Goal: Find contact information: Obtain details needed to contact an individual or organization

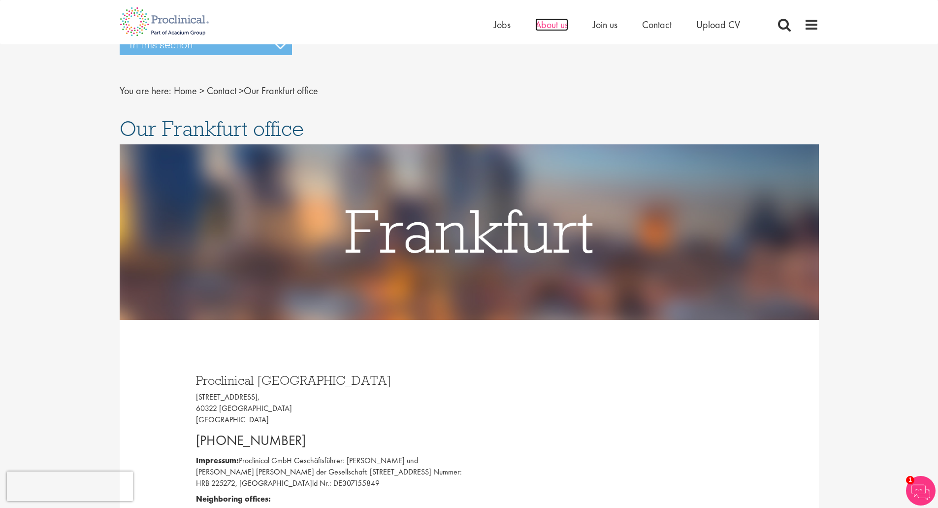
click at [551, 30] on span "About us" at bounding box center [551, 24] width 33 height 13
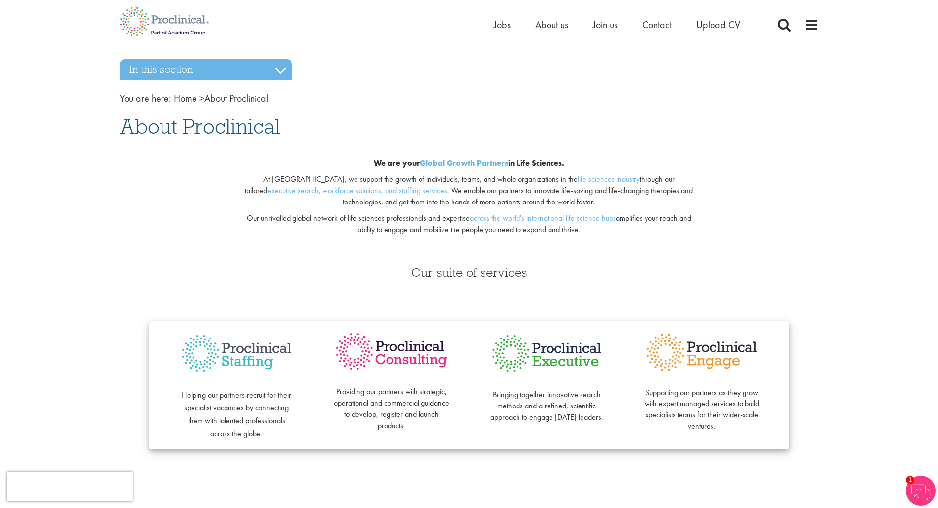
click at [821, 22] on div "Home Jobs About us Join us Contact Upload CV" at bounding box center [469, 18] width 714 height 37
click at [816, 22] on span at bounding box center [811, 24] width 15 height 15
click at [810, 23] on span at bounding box center [811, 24] width 15 height 15
click at [267, 69] on h3 "In this section" at bounding box center [206, 69] width 172 height 21
click at [280, 70] on h3 "In this section" at bounding box center [206, 69] width 172 height 21
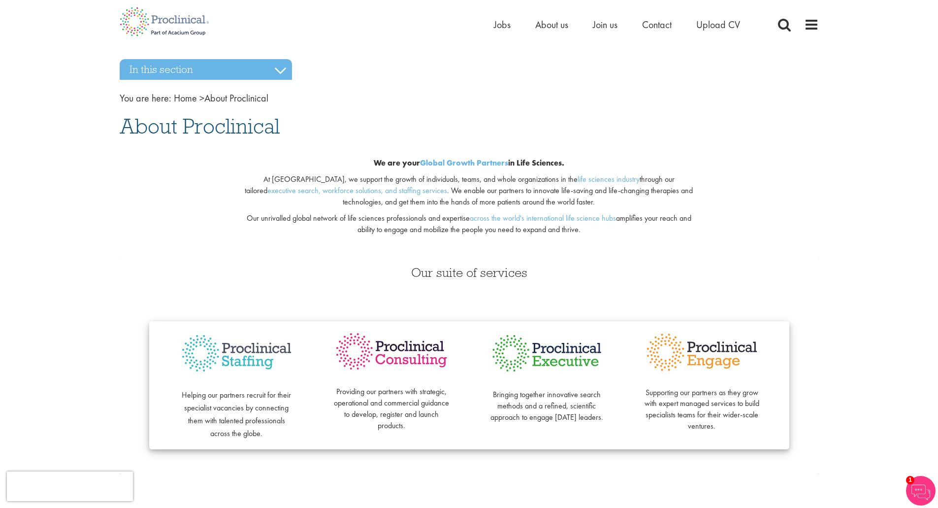
click at [190, 131] on span "About Proclinical" at bounding box center [200, 126] width 160 height 27
click at [172, 17] on img at bounding box center [164, 21] width 104 height 43
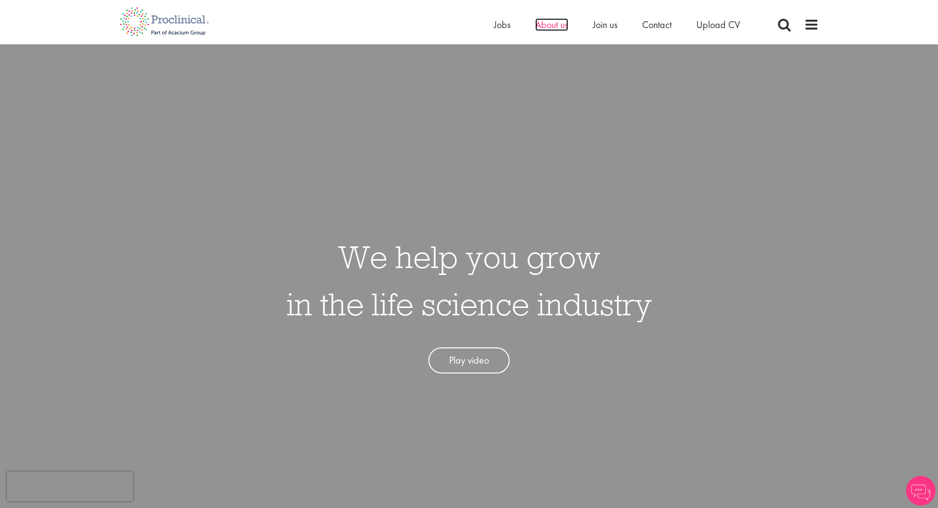
click at [549, 22] on span "About us" at bounding box center [551, 24] width 33 height 13
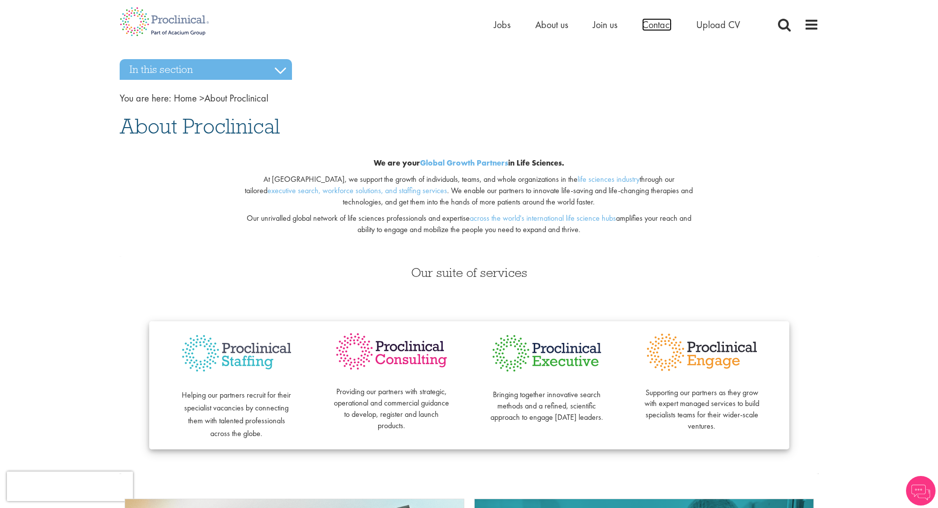
click at [651, 25] on span "Contact" at bounding box center [657, 24] width 30 height 13
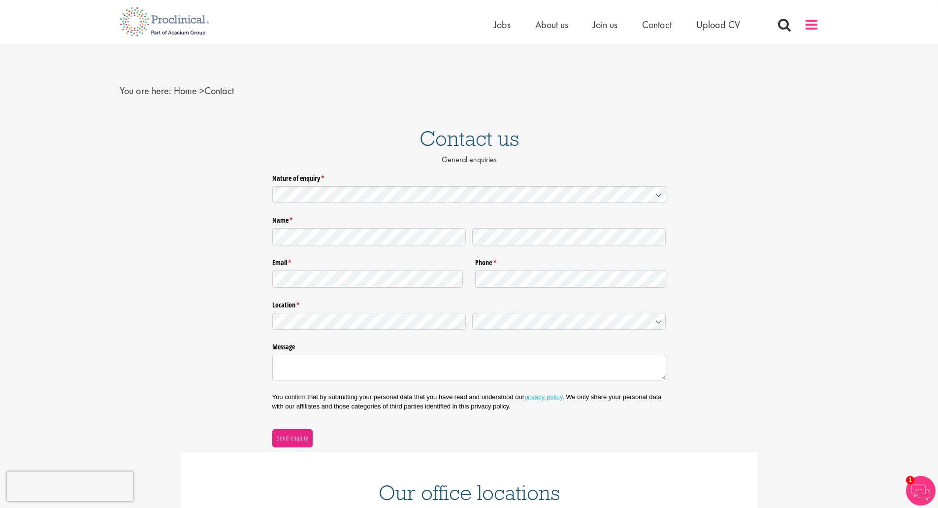
click at [813, 22] on span at bounding box center [811, 24] width 15 height 15
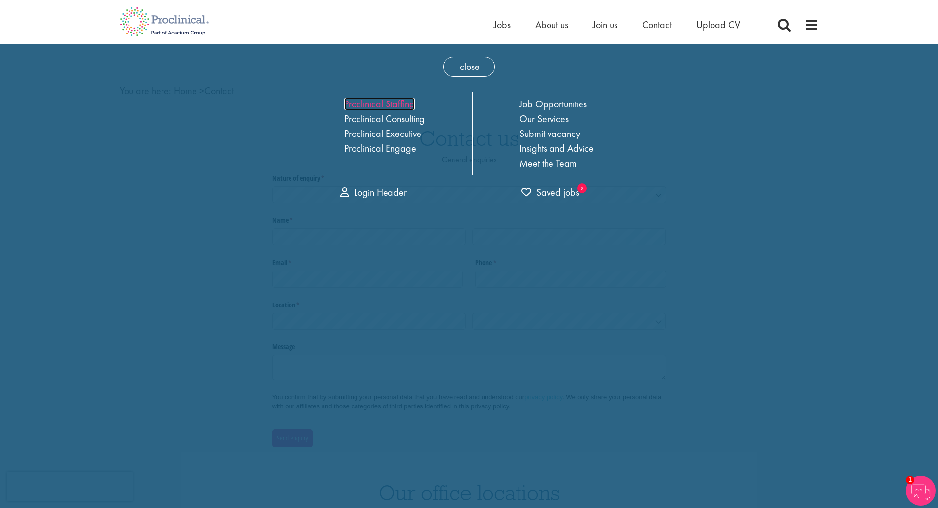
click at [391, 107] on link "Proclinical Staffing" at bounding box center [379, 104] width 70 height 13
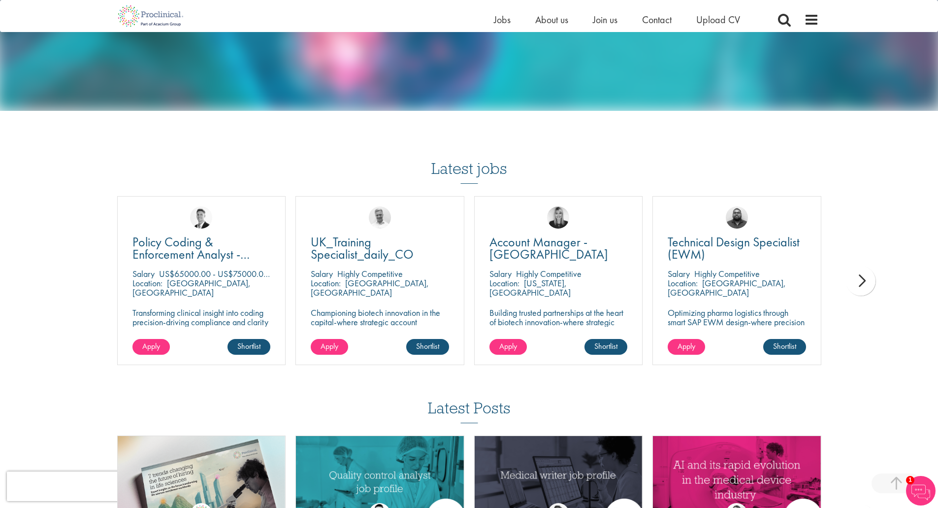
scroll to position [936, 0]
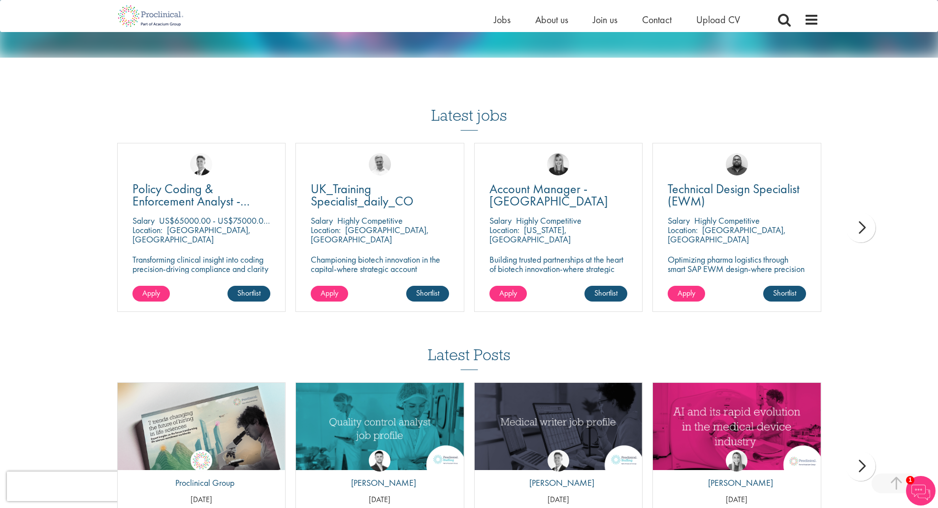
click at [862, 219] on div "next" at bounding box center [861, 228] width 30 height 30
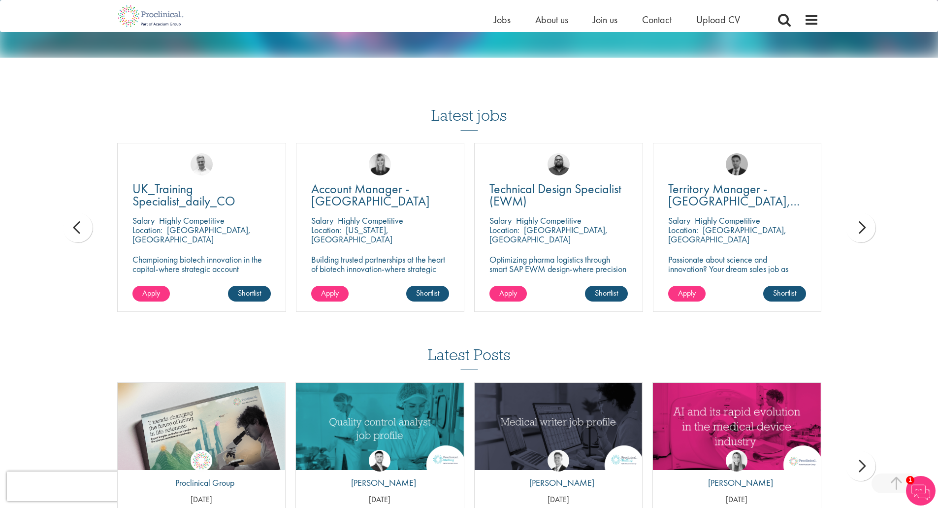
click at [862, 219] on div "next" at bounding box center [861, 228] width 30 height 30
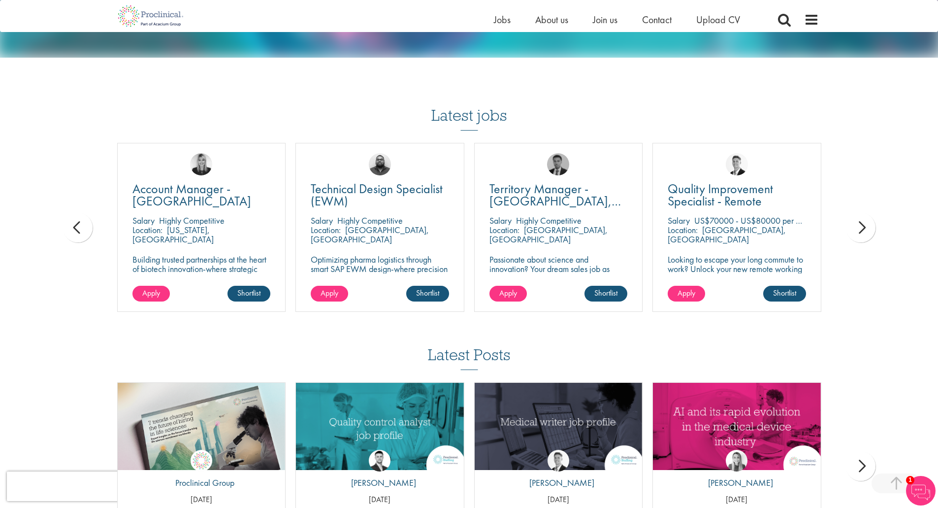
click at [862, 218] on div "next" at bounding box center [861, 228] width 30 height 30
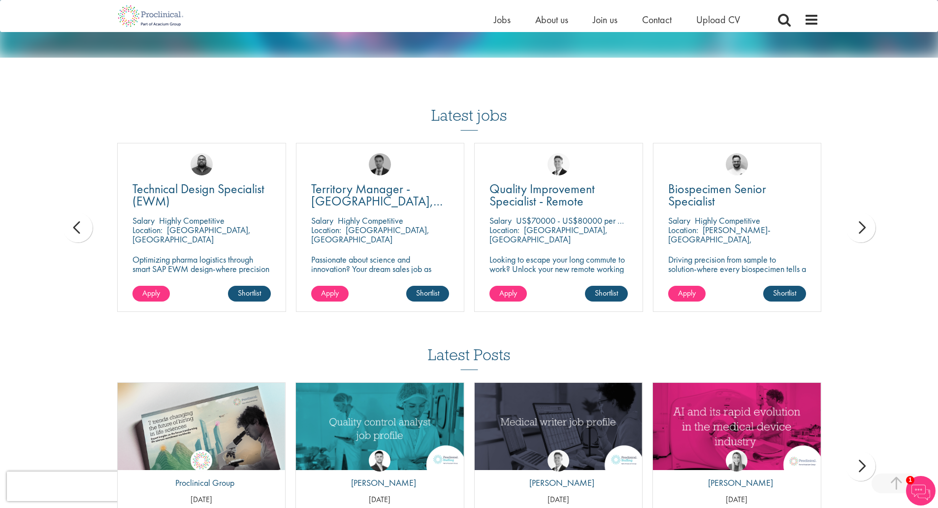
click at [862, 217] on div "next" at bounding box center [861, 228] width 30 height 30
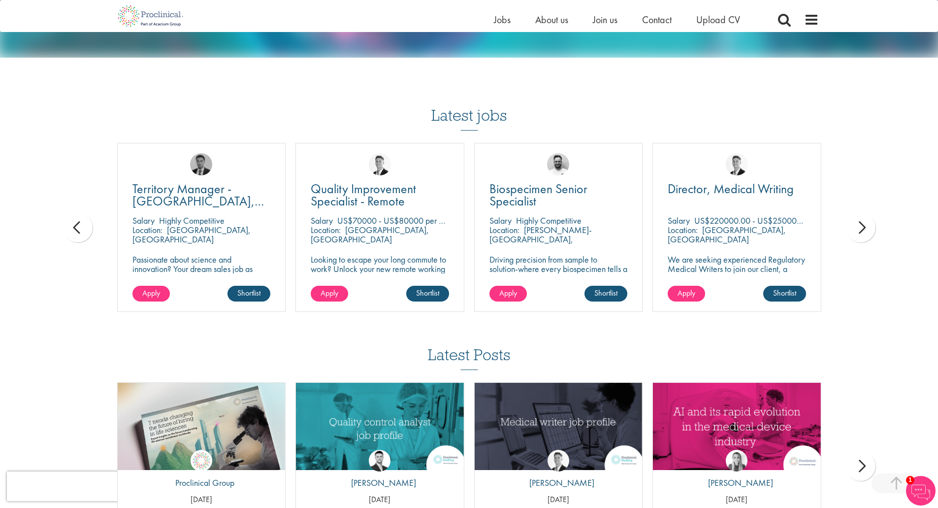
click at [862, 217] on div "next" at bounding box center [861, 228] width 30 height 30
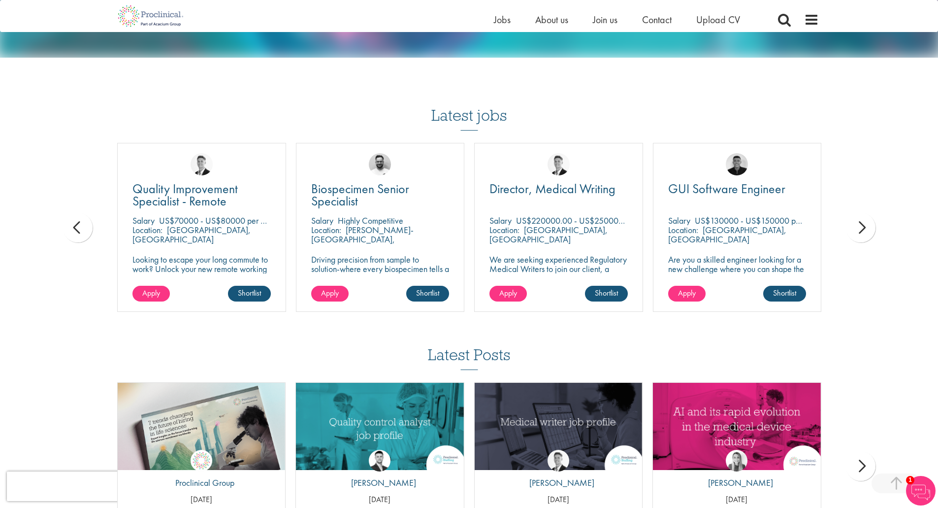
click at [862, 217] on div "next" at bounding box center [861, 228] width 30 height 30
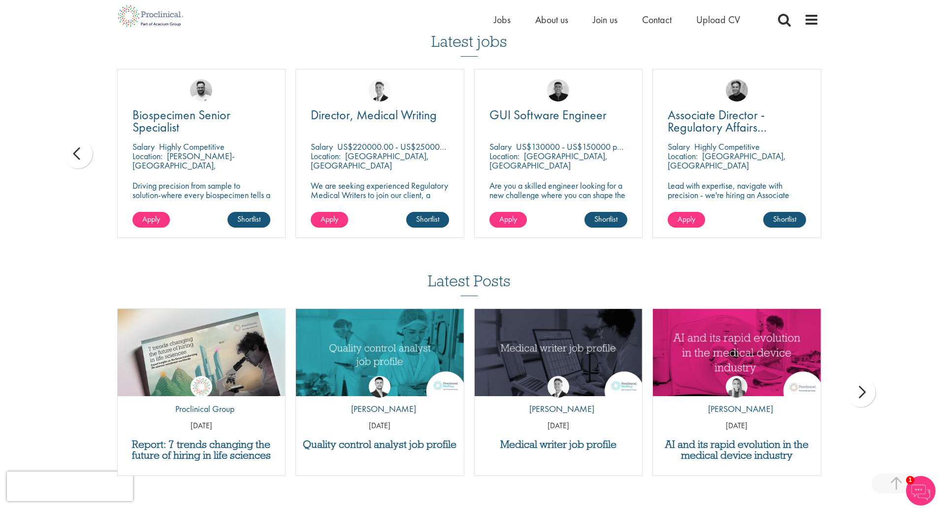
scroll to position [1133, 0]
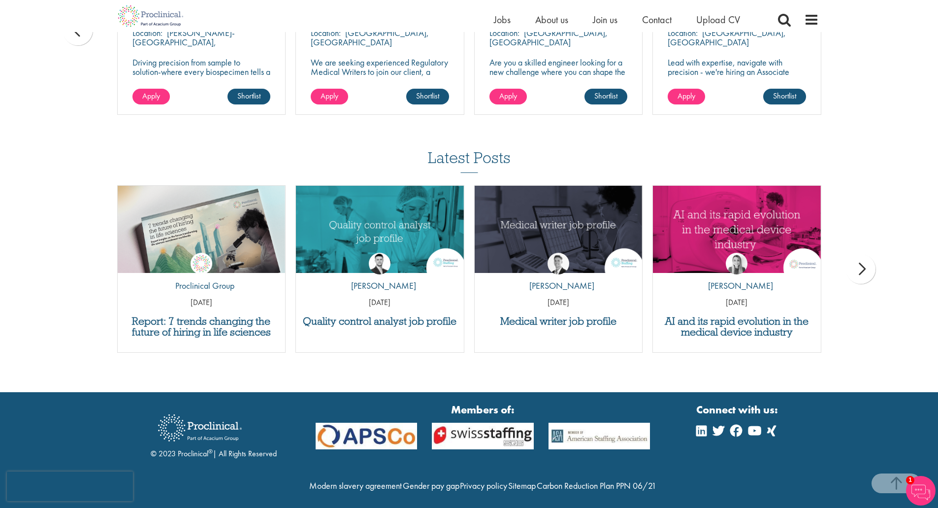
click at [861, 257] on div "next" at bounding box center [861, 269] width 30 height 30
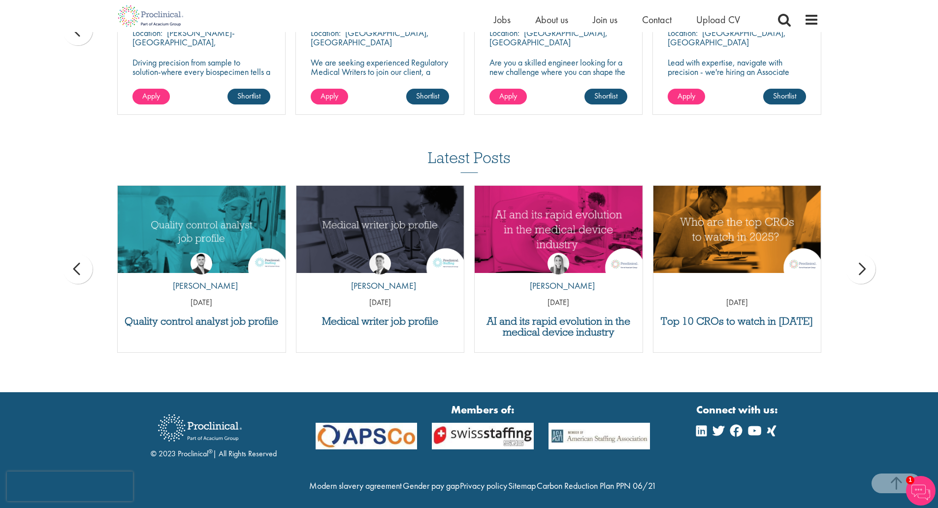
click at [863, 258] on div "next" at bounding box center [861, 269] width 30 height 30
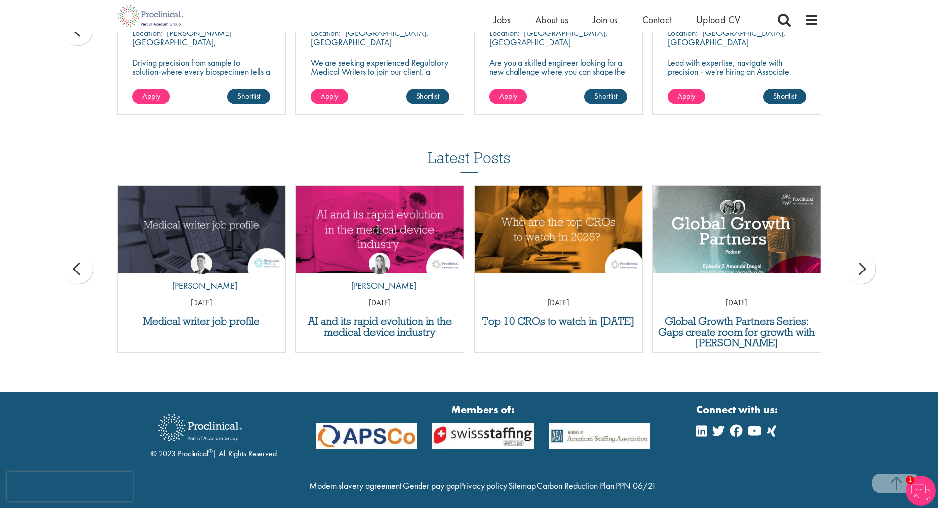
click at [863, 258] on div "next" at bounding box center [861, 269] width 30 height 30
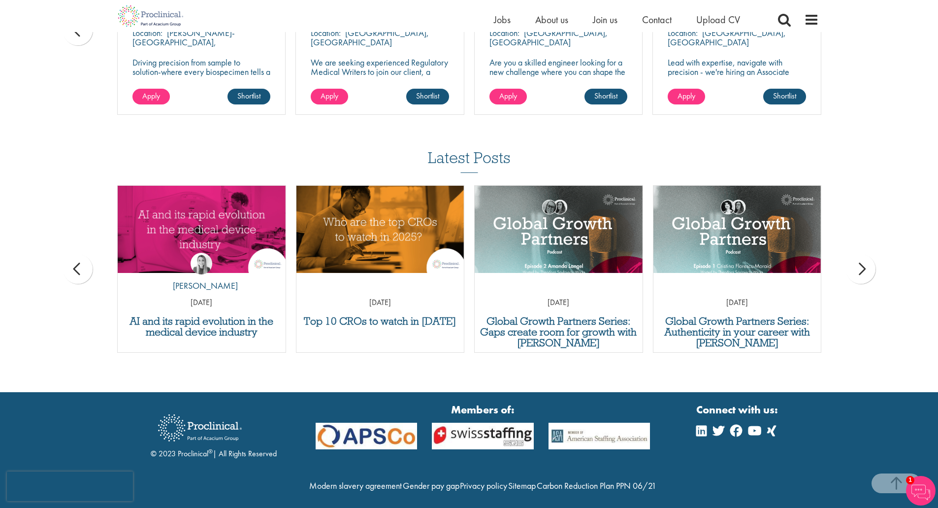
click at [863, 258] on div "next" at bounding box center [861, 269] width 30 height 30
click at [864, 257] on div "next" at bounding box center [861, 269] width 30 height 30
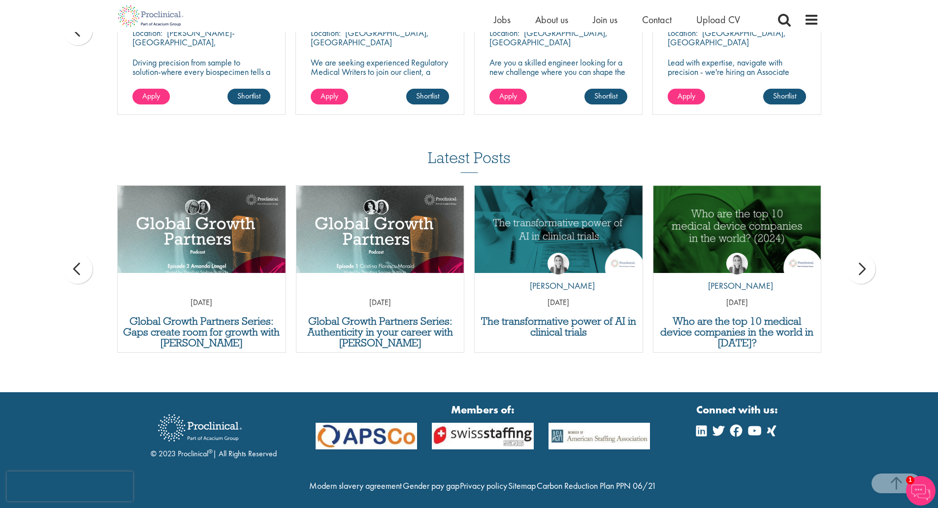
click at [864, 257] on div "next" at bounding box center [861, 269] width 30 height 30
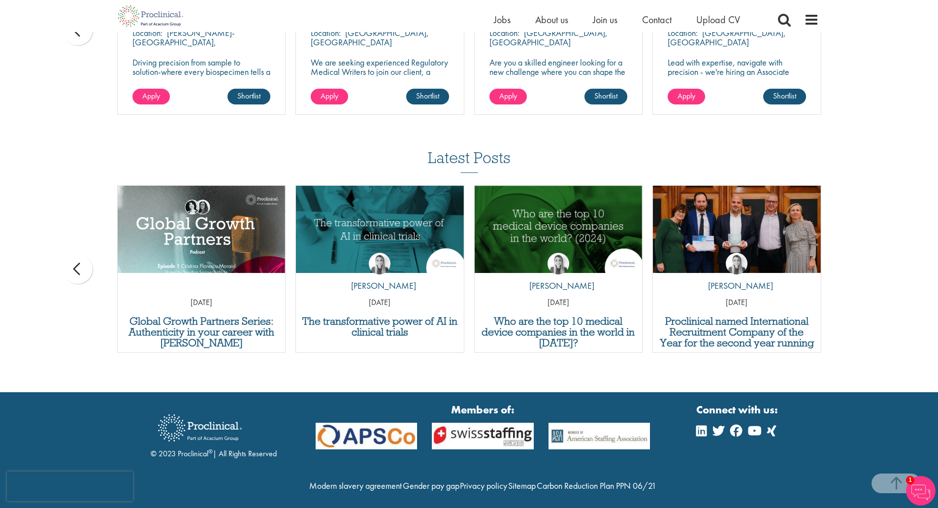
click at [864, 257] on div "Latest Posts Report: 7 trends changing the future of hiring in life sciences by…" at bounding box center [469, 255] width 938 height 213
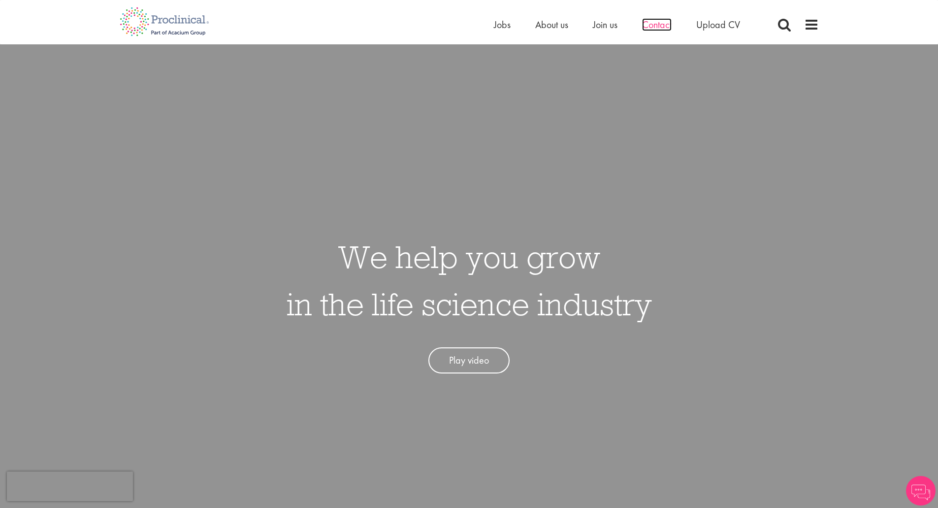
click at [656, 25] on span "Contact" at bounding box center [657, 24] width 30 height 13
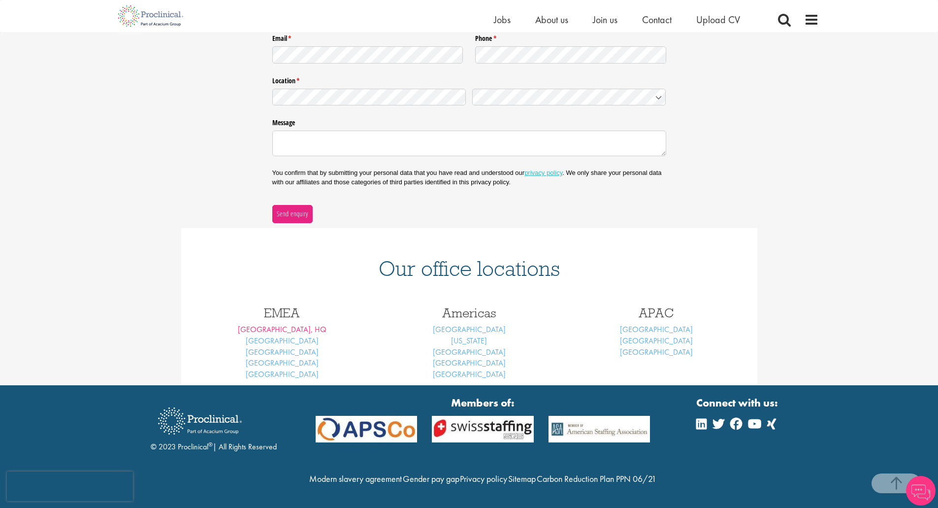
scroll to position [233, 0]
click at [289, 324] on link "[GEOGRAPHIC_DATA], HQ" at bounding box center [282, 329] width 89 height 10
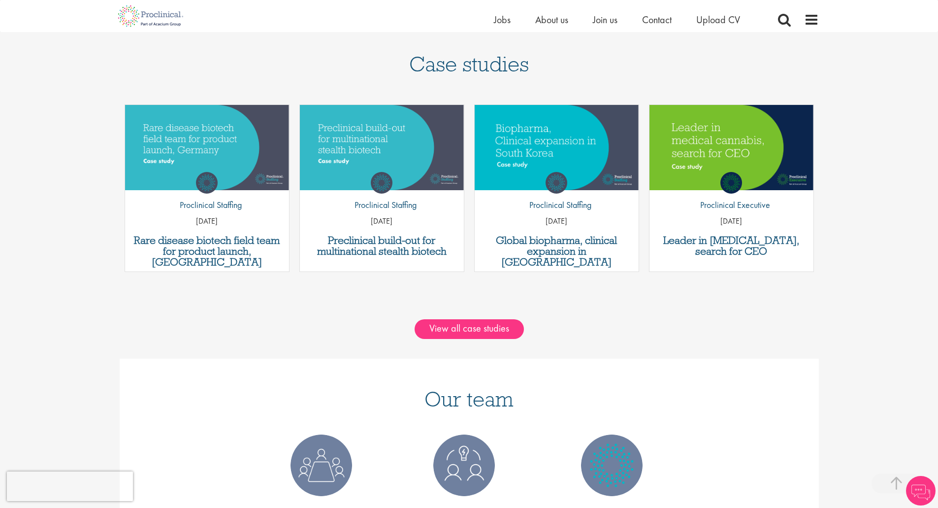
scroll to position [1034, 0]
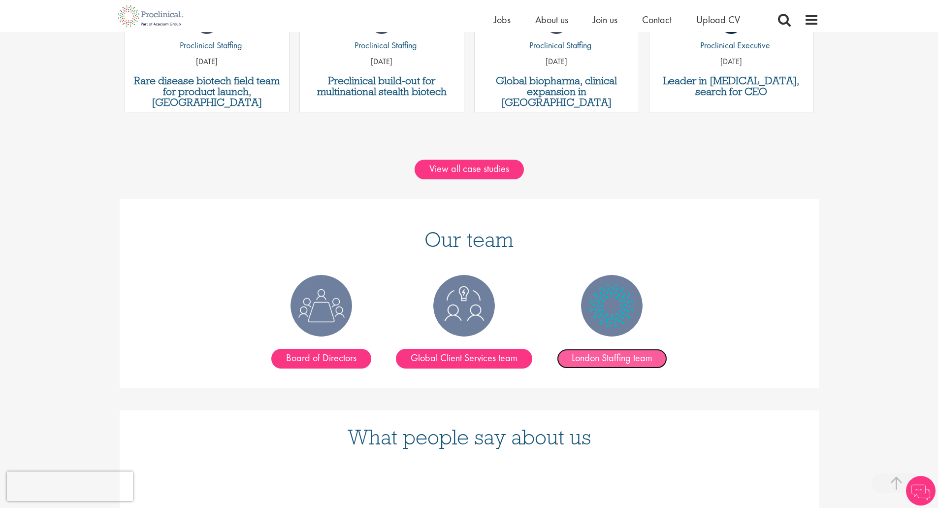
click at [611, 349] on link "London Staffing team" at bounding box center [612, 359] width 110 height 20
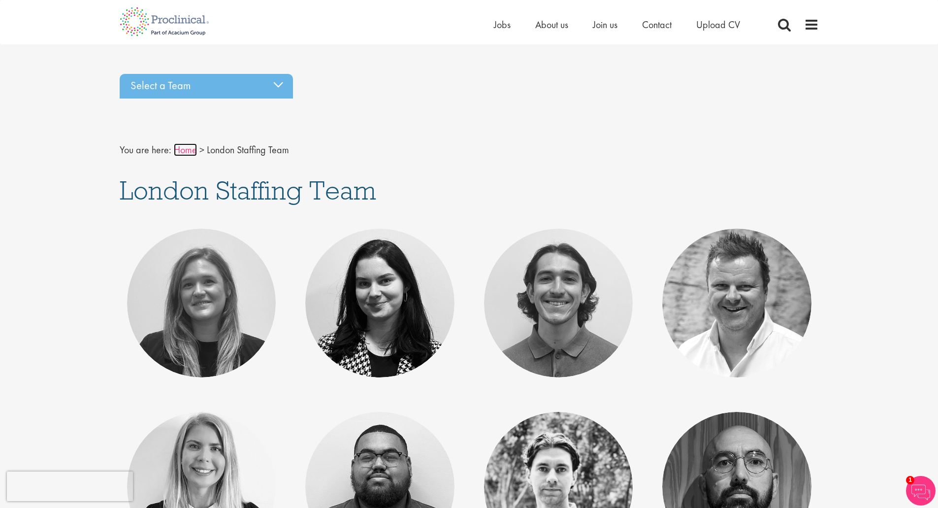
click at [190, 153] on link "Home" at bounding box center [185, 149] width 23 height 13
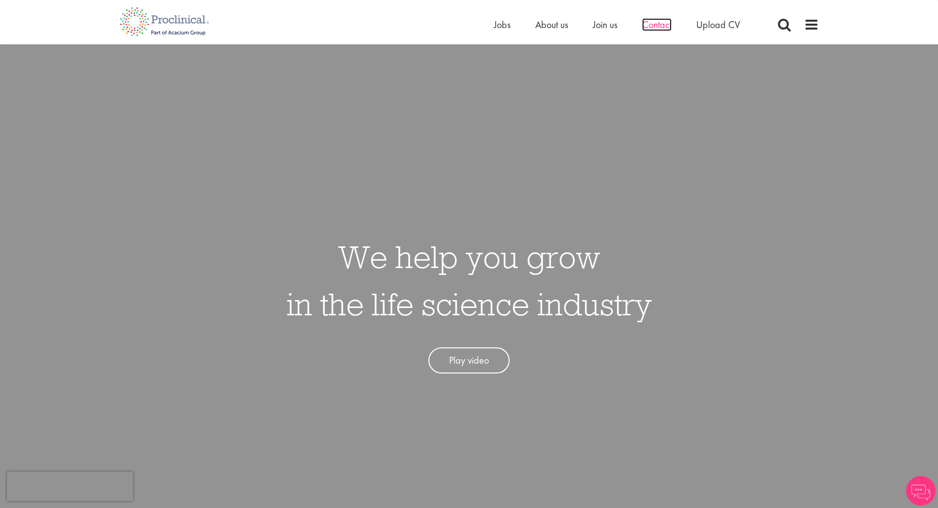
click at [649, 24] on span "Contact" at bounding box center [657, 24] width 30 height 13
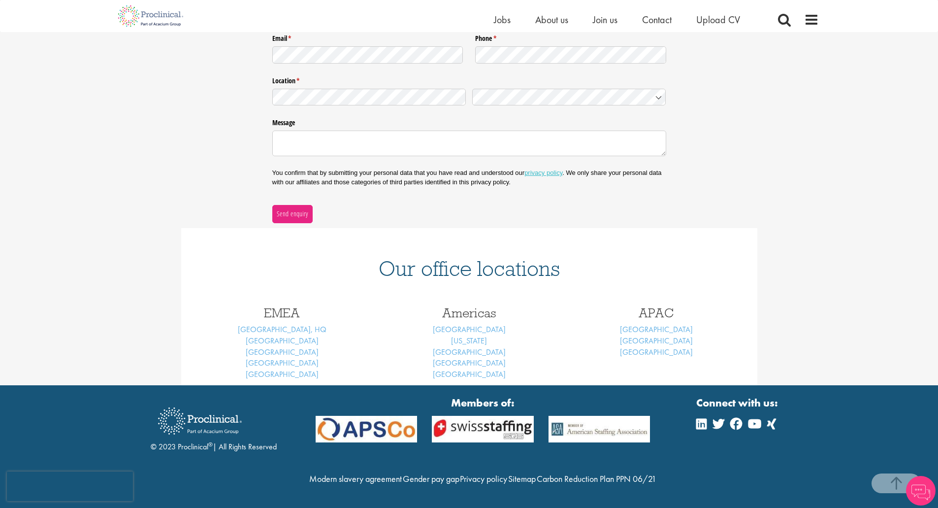
scroll to position [233, 0]
click at [283, 335] on link "[GEOGRAPHIC_DATA]" at bounding box center [282, 340] width 73 height 10
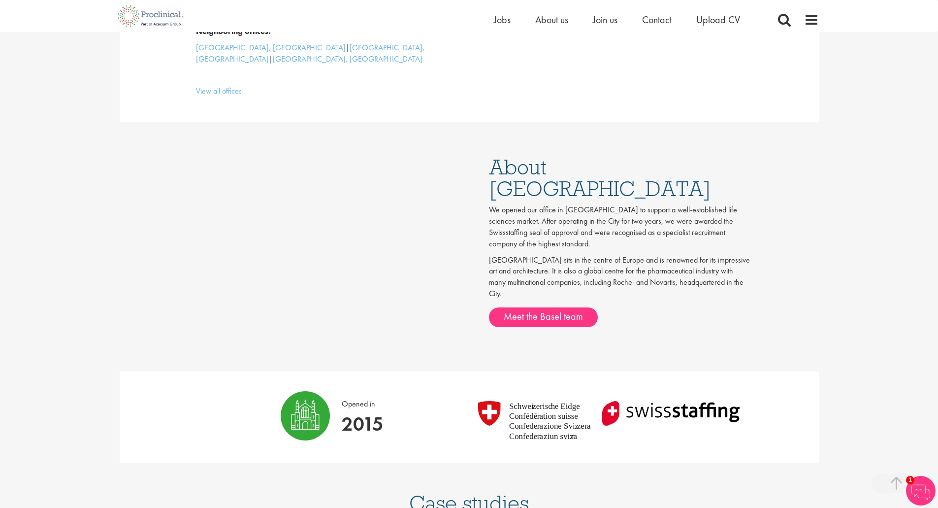
scroll to position [394, 0]
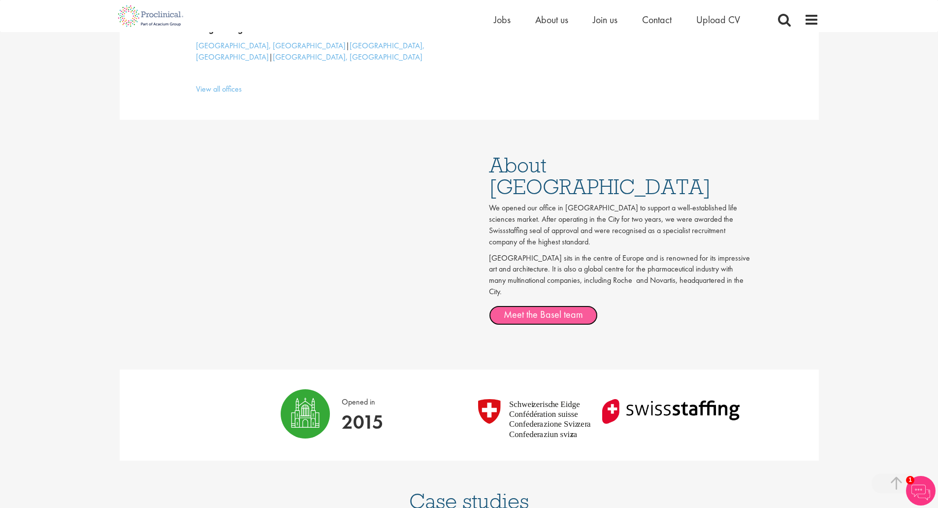
click at [541, 305] on link "Meet the Basel team" at bounding box center [543, 315] width 109 height 20
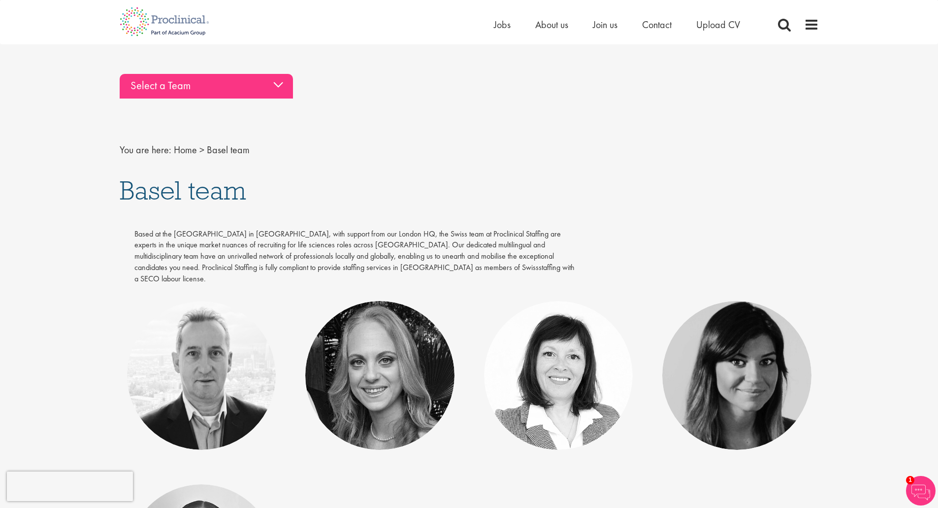
click at [257, 82] on div "Select a Team" at bounding box center [206, 86] width 173 height 25
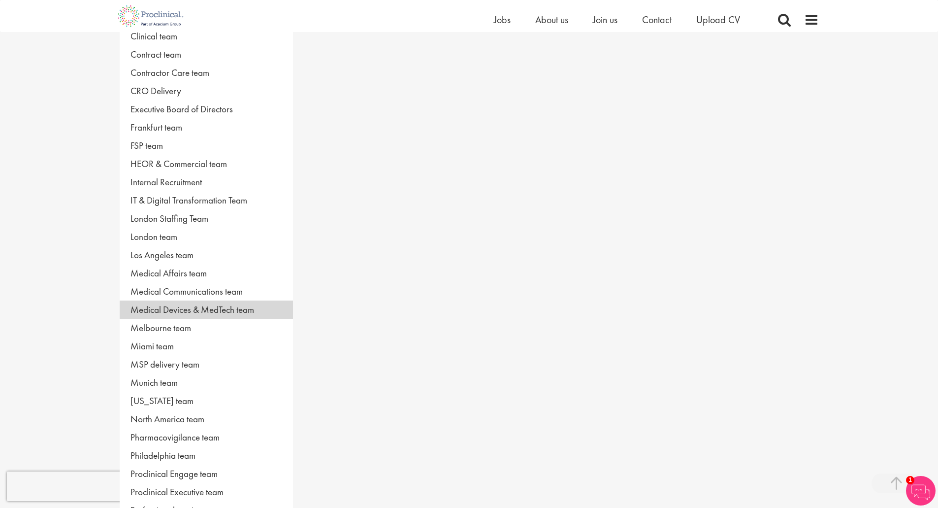
scroll to position [197, 0]
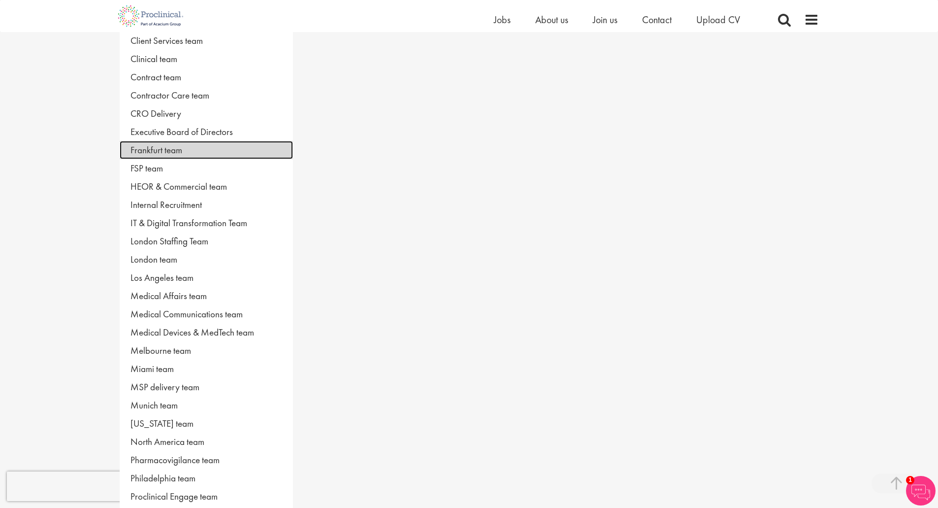
click at [163, 152] on link "Frankfurt team" at bounding box center [206, 150] width 173 height 18
